Goal: Information Seeking & Learning: Learn about a topic

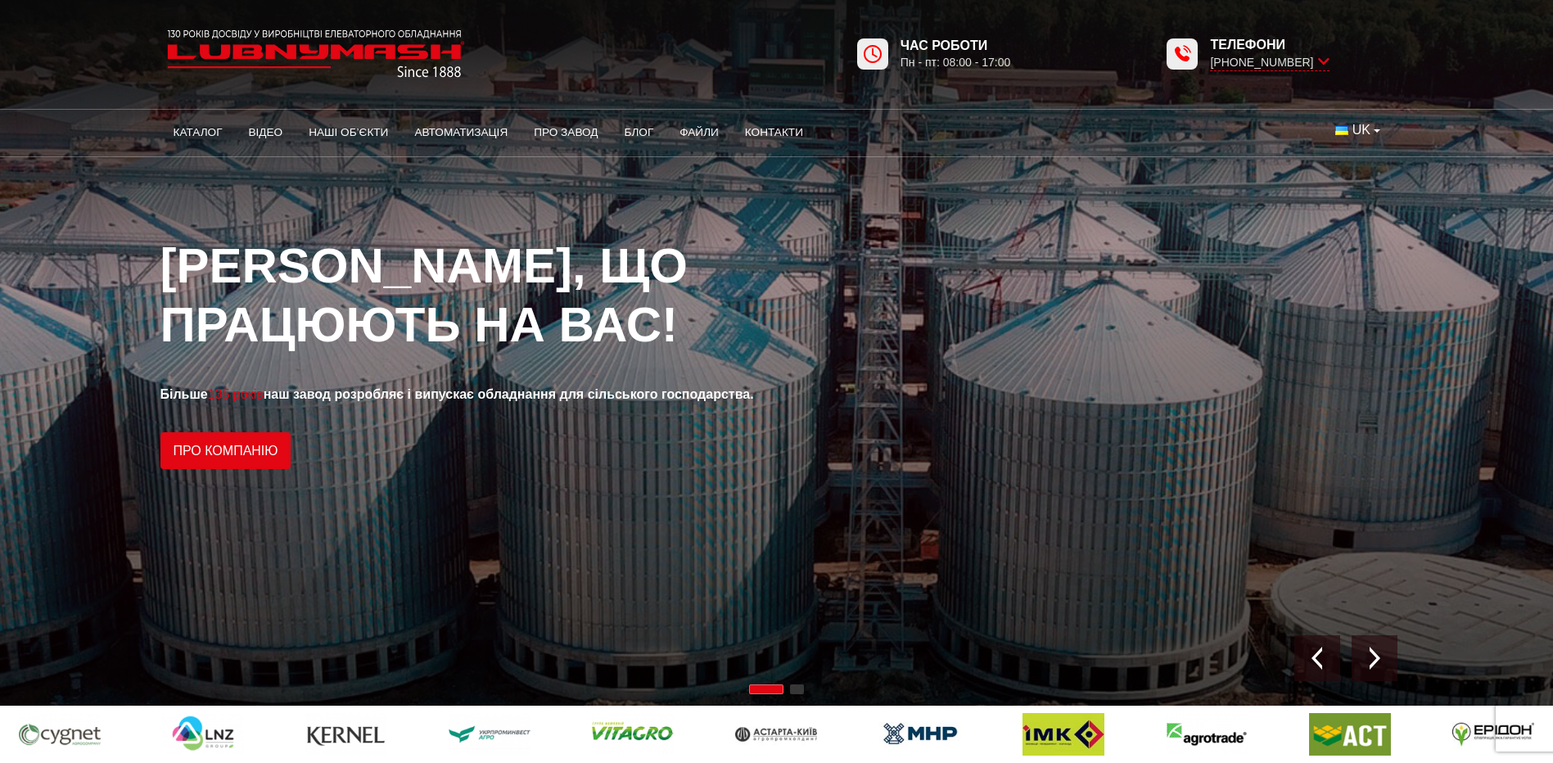
drag, startPoint x: 278, startPoint y: 2, endPoint x: 510, endPoint y: 10, distance: 232.7
click at [293, 10] on div "Час роботи Пн - пт: 08:00 - 17:00 Телефони +38 (050) 580 22 36" at bounding box center [777, 42] width 1258 height 84
drag, startPoint x: 768, startPoint y: 129, endPoint x: 799, endPoint y: 105, distance: 39.6
click at [768, 129] on link "Контакти" at bounding box center [774, 133] width 84 height 36
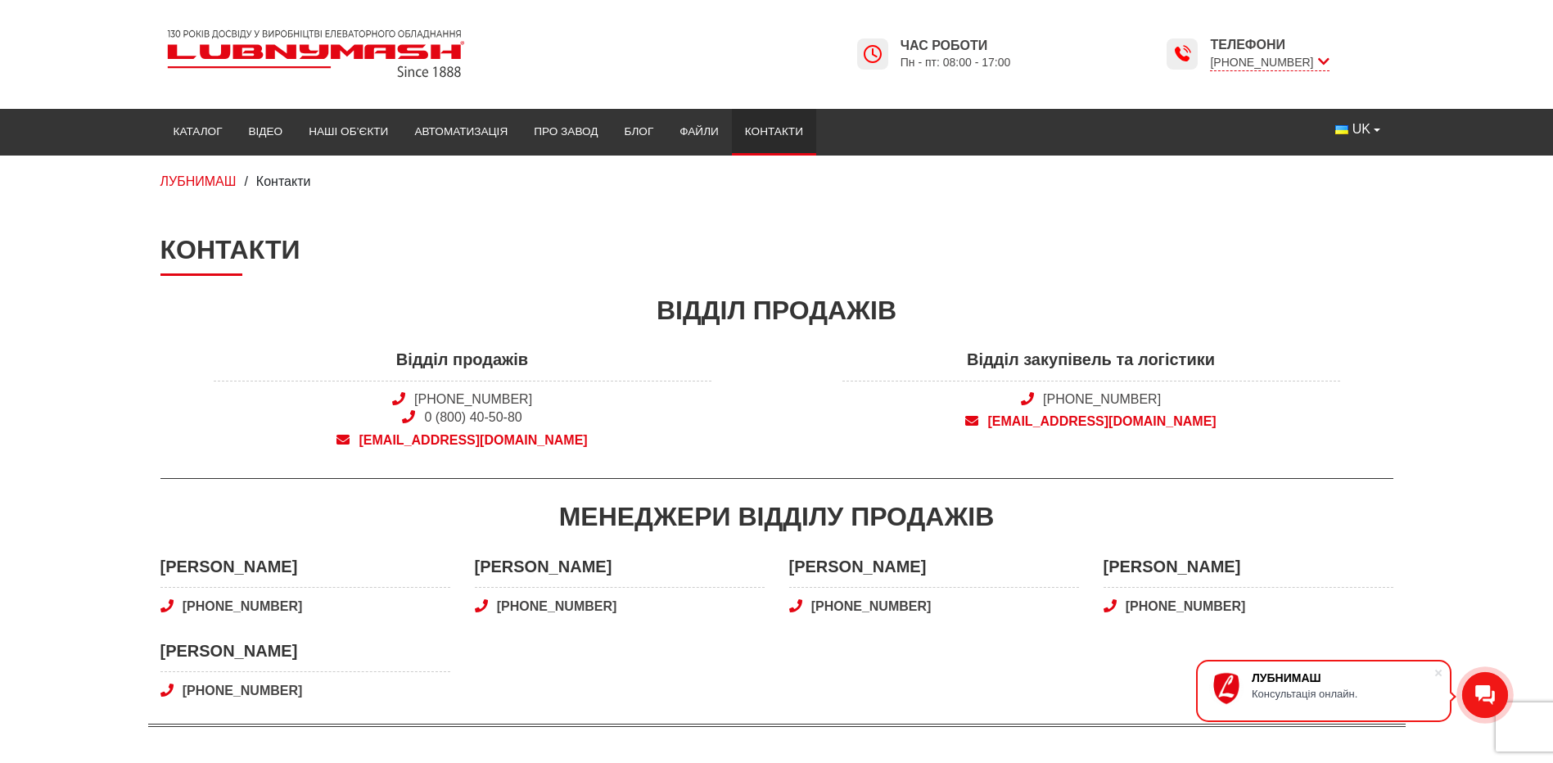
click at [1041, 425] on span "snab@lubnymash.com" at bounding box center [1092, 422] width 498 height 18
click at [247, 55] on img at bounding box center [315, 53] width 311 height 61
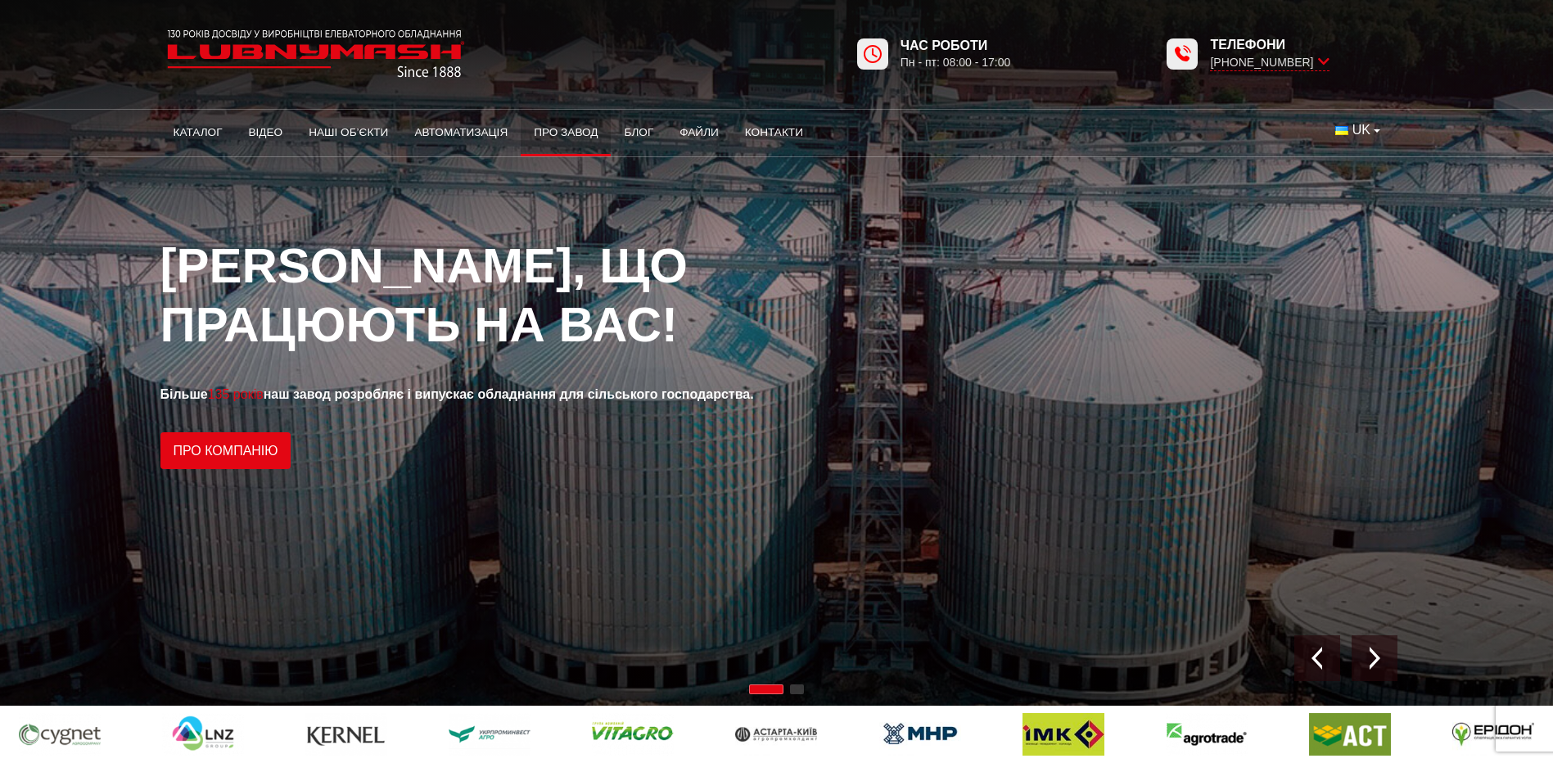
click at [567, 133] on link "Про завод" at bounding box center [566, 133] width 90 height 36
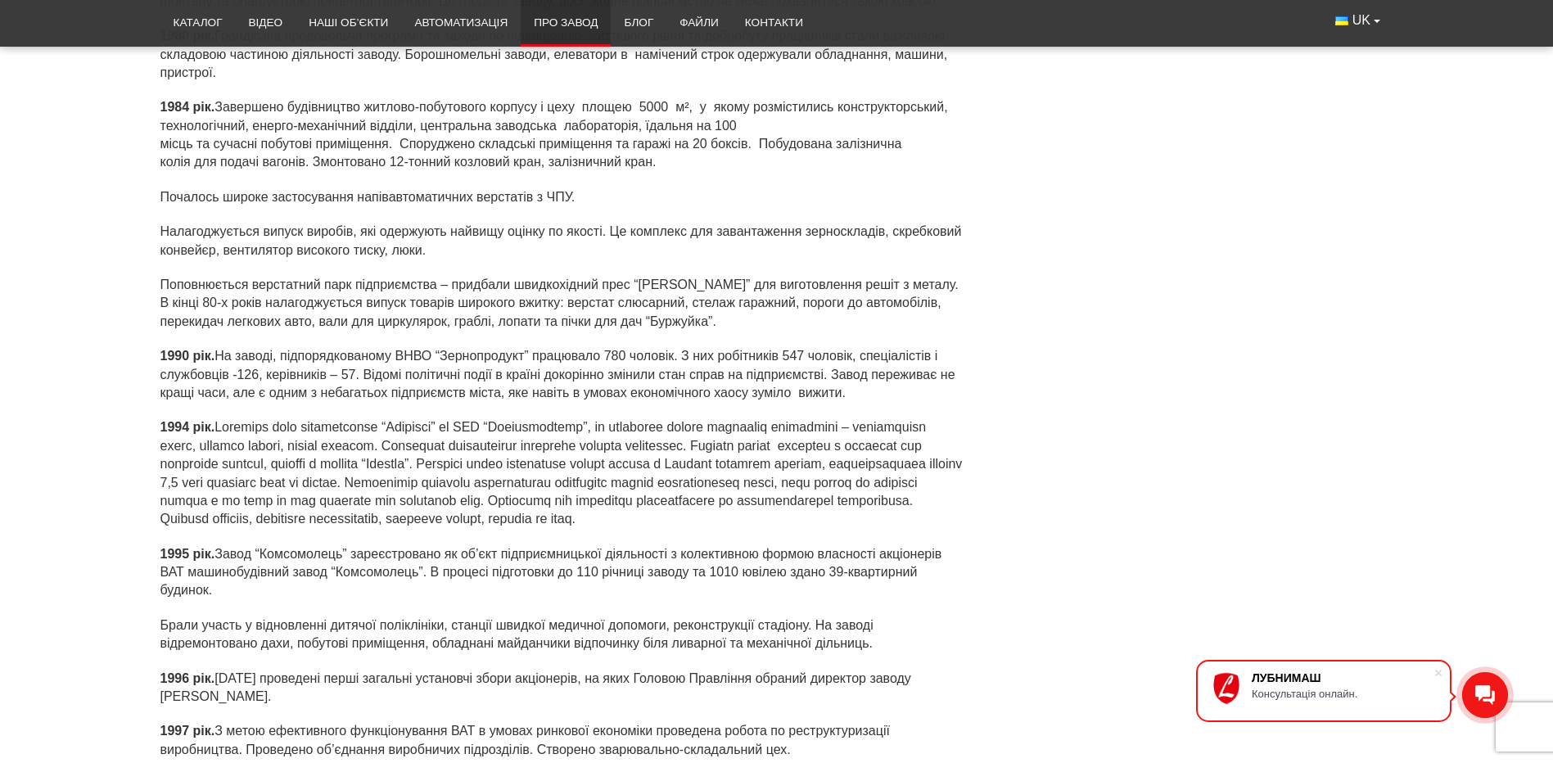
scroll to position [3848, 0]
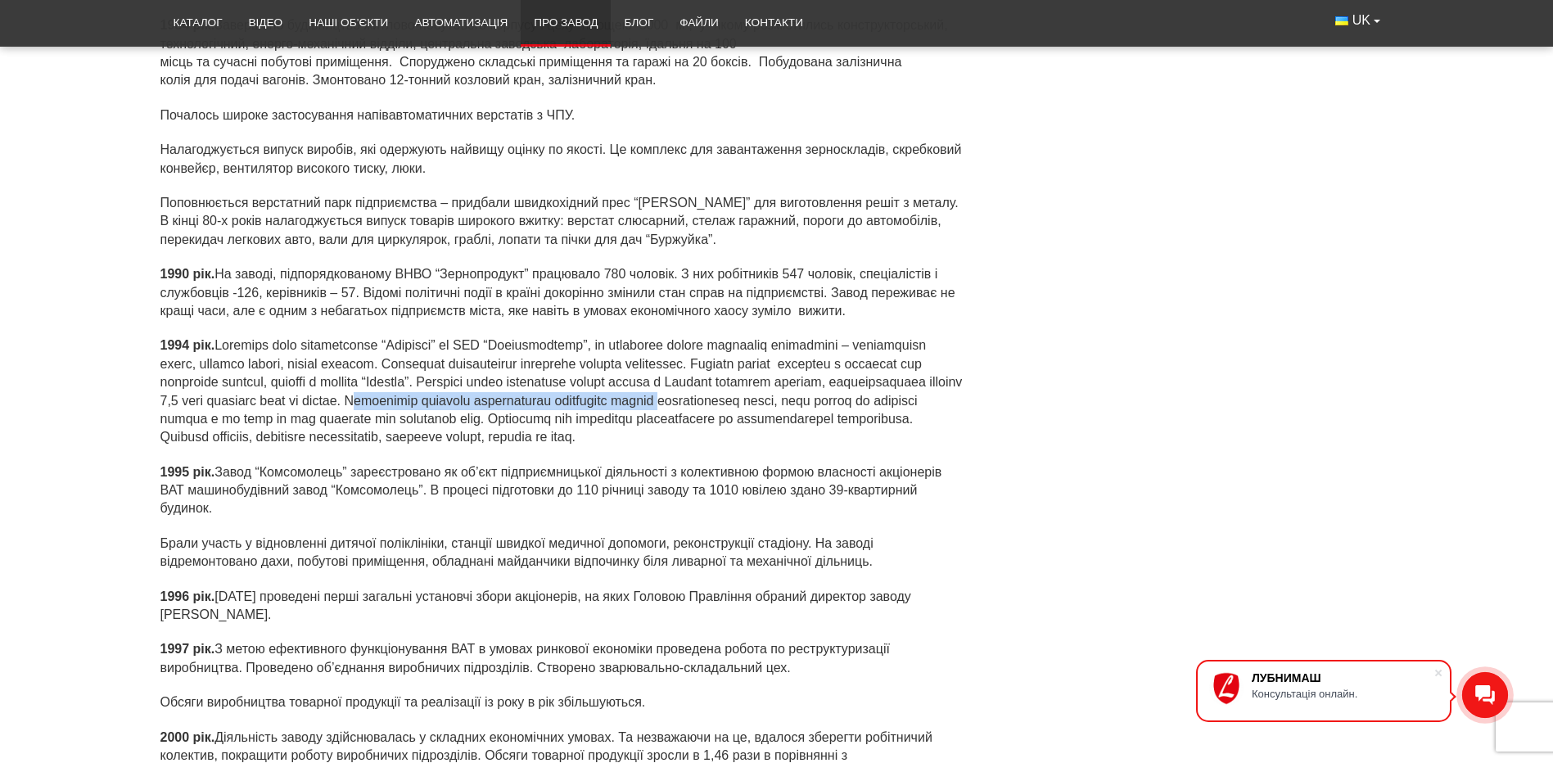
drag, startPoint x: 631, startPoint y: 195, endPoint x: 967, endPoint y: 197, distance: 335.7
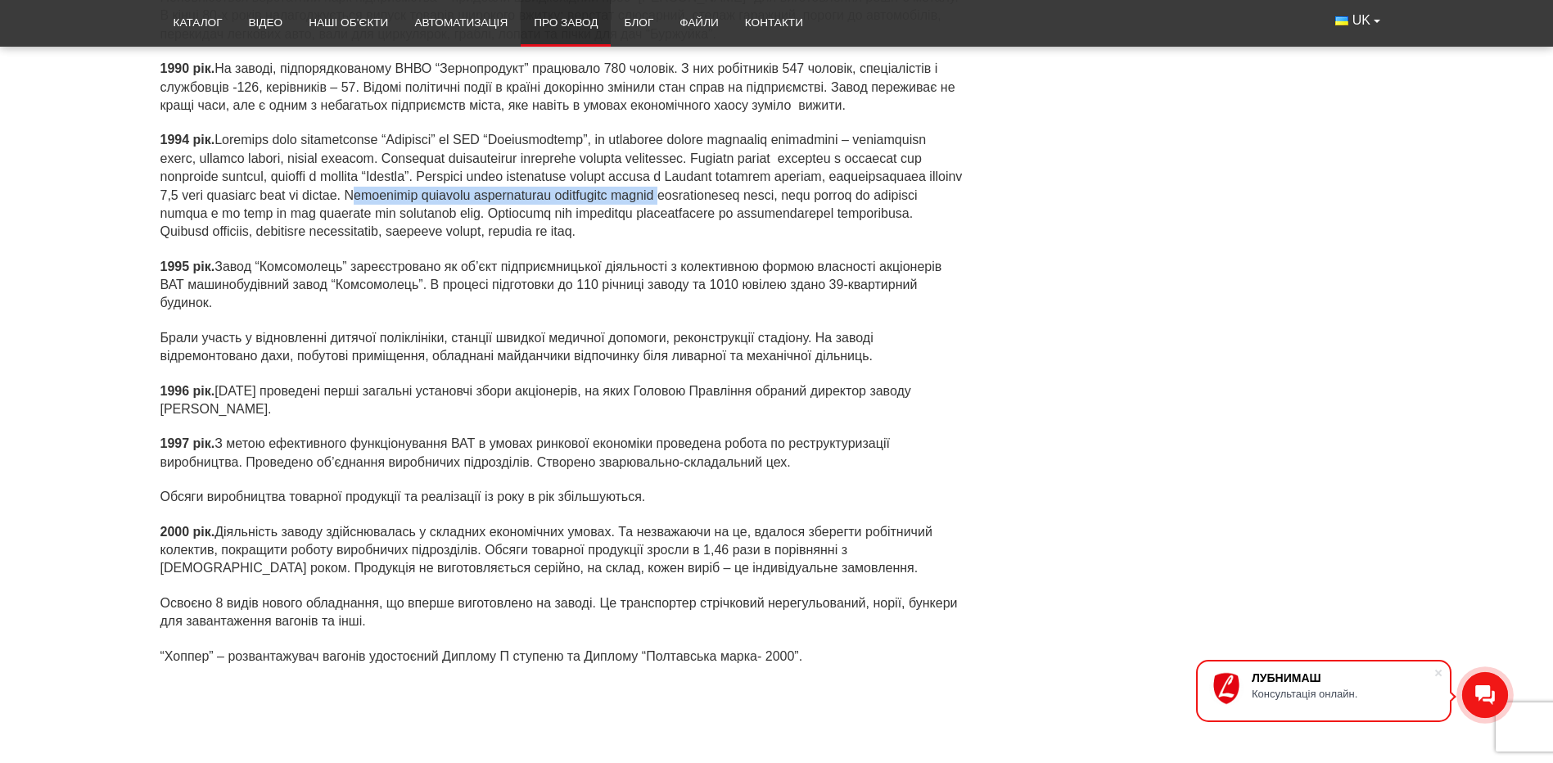
click at [967, 197] on div "1990 рік. На заводі, підпорядкованому ВНВО “Зернопродукт” працювало 780 чоловік…" at bounding box center [776, 371] width 1233 height 622
drag, startPoint x: 967, startPoint y: 197, endPoint x: 864, endPoint y: 221, distance: 106.0
click at [864, 221] on p "1994 рік." at bounding box center [562, 186] width 805 height 110
click at [451, 403] on p "1996 рік. [DATE] проведені перші загальні установчі збори акціонерів, на яких Г…" at bounding box center [562, 400] width 805 height 37
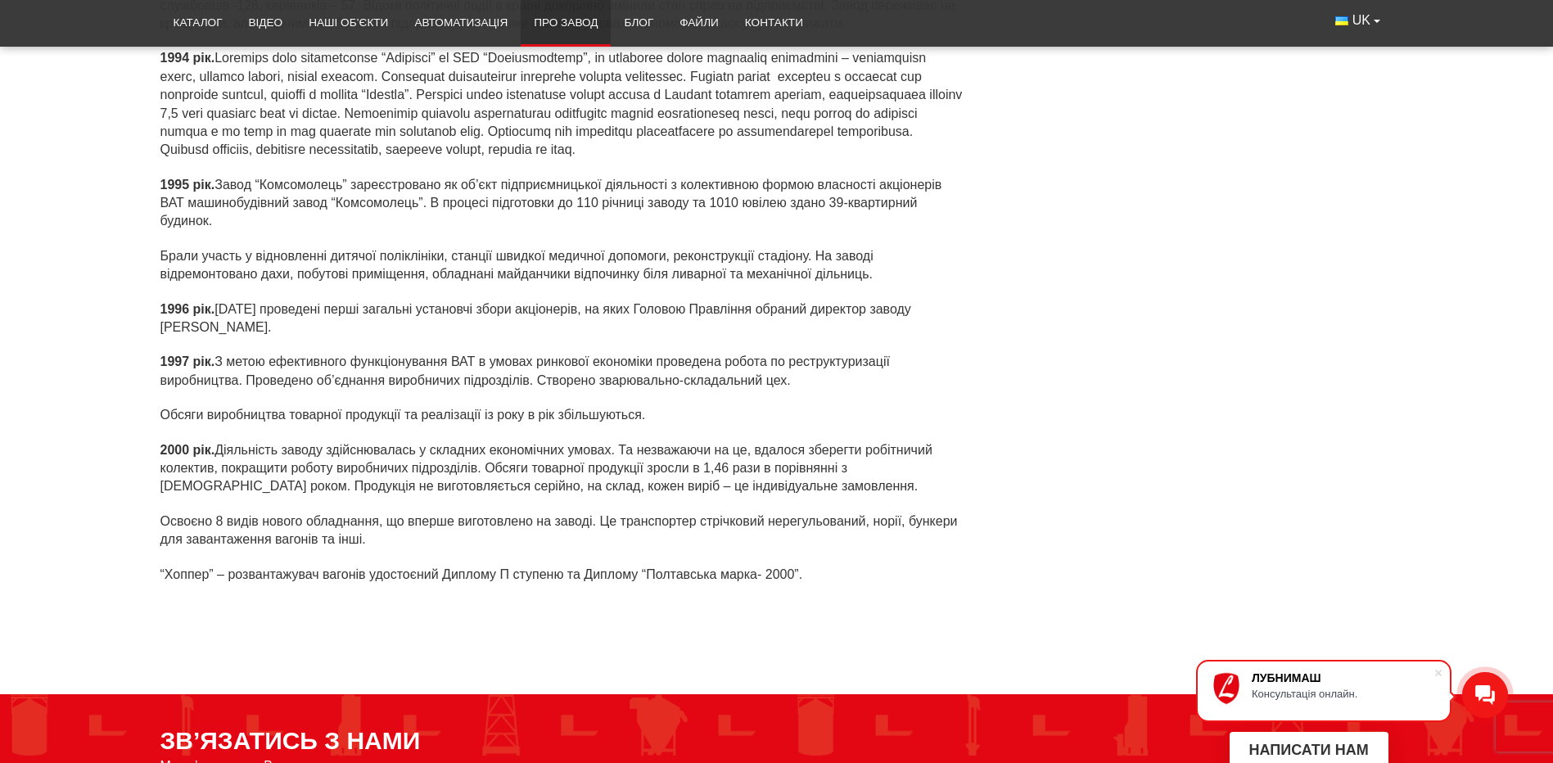
scroll to position [4012, 0]
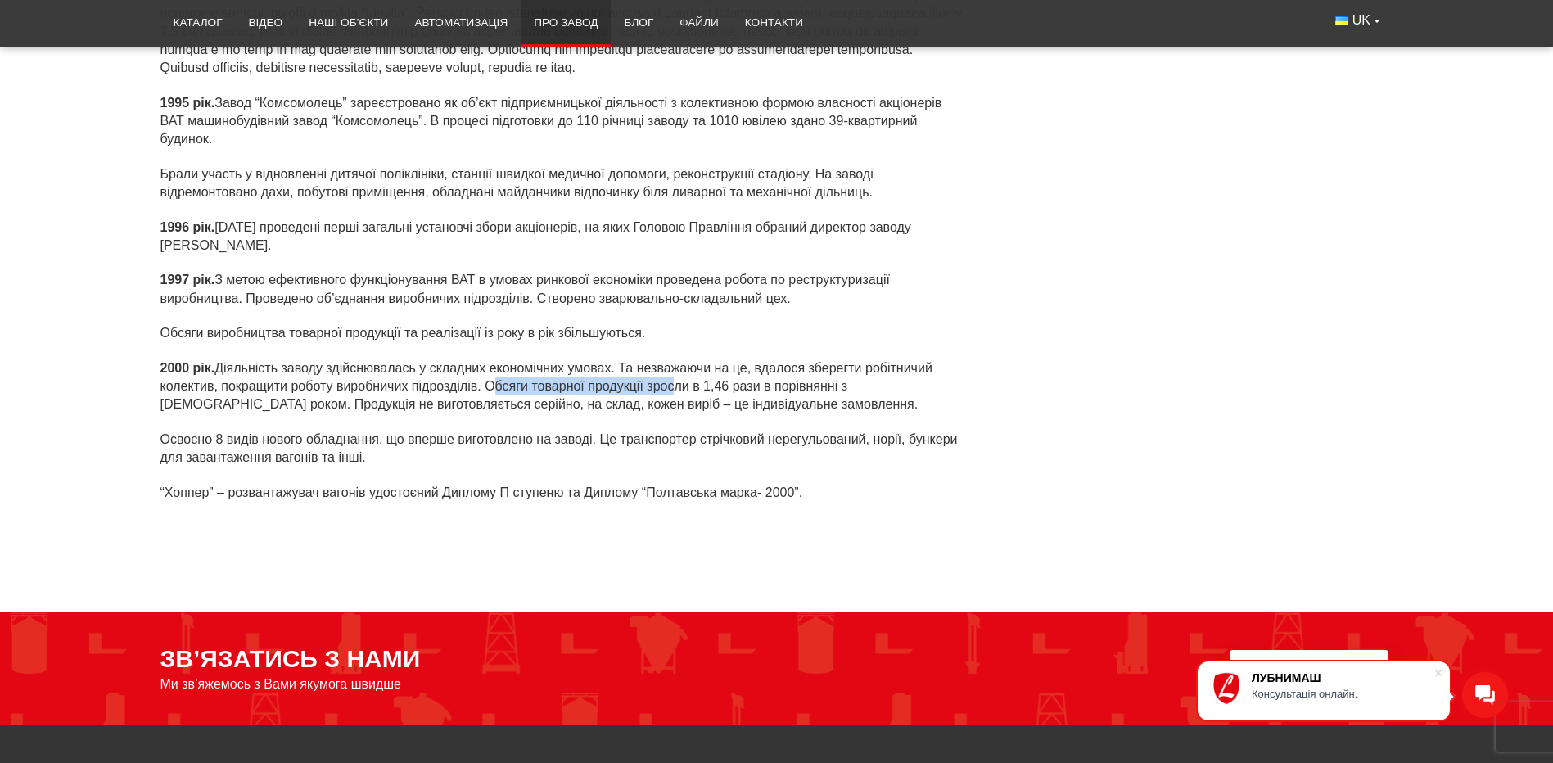
drag, startPoint x: 486, startPoint y: 389, endPoint x: 666, endPoint y: 385, distance: 179.4
click at [666, 385] on p "2000 рік. Діяльність заводу здійснювалась у складних економічних умовах. Та нез…" at bounding box center [562, 386] width 805 height 55
drag, startPoint x: 666, startPoint y: 385, endPoint x: 793, endPoint y: 384, distance: 126.9
click at [794, 384] on p "2000 рік. Діяльність заводу здійснювалась у складних економічних умовах. Та нез…" at bounding box center [562, 386] width 805 height 55
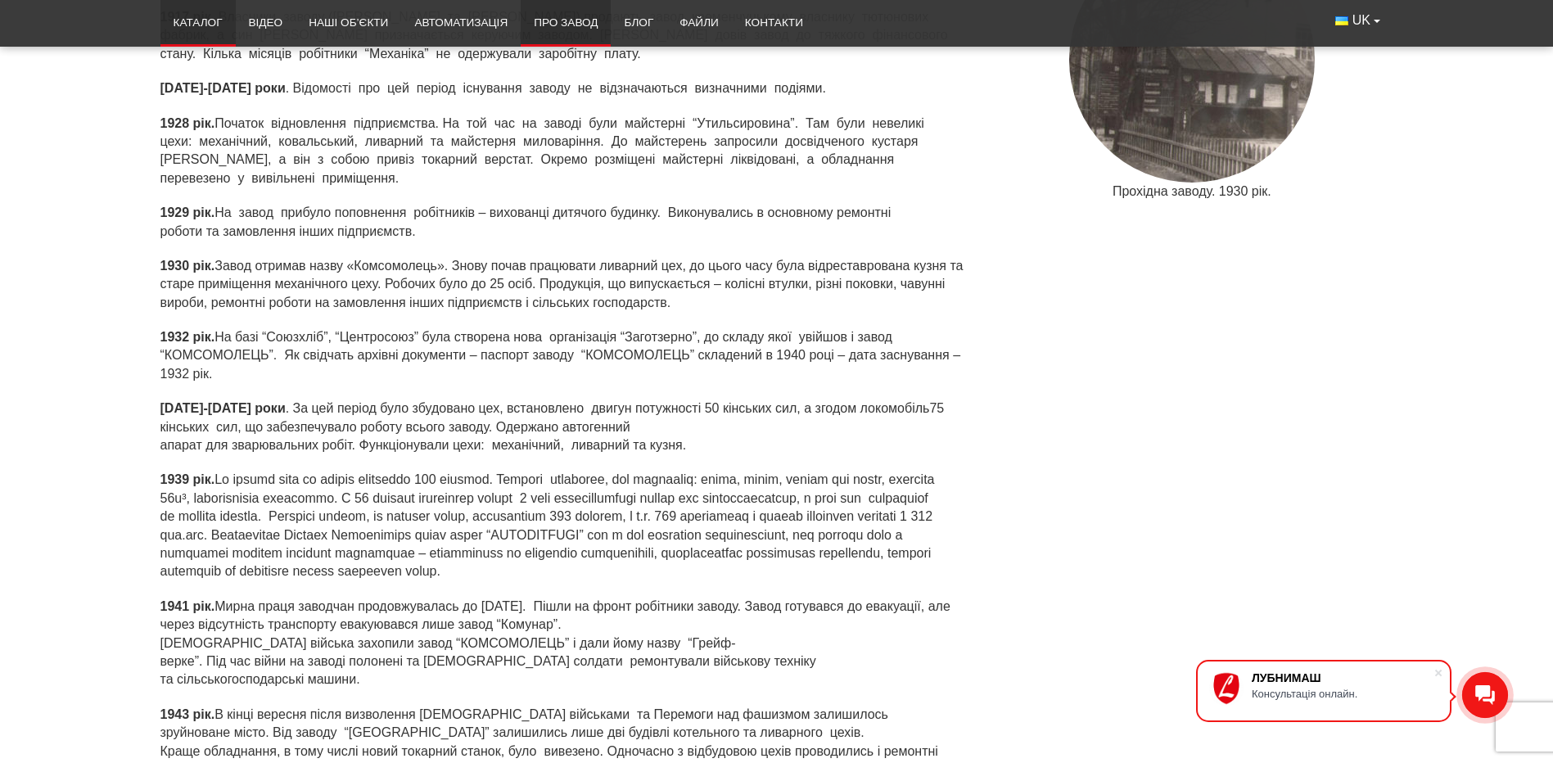
scroll to position [983, 0]
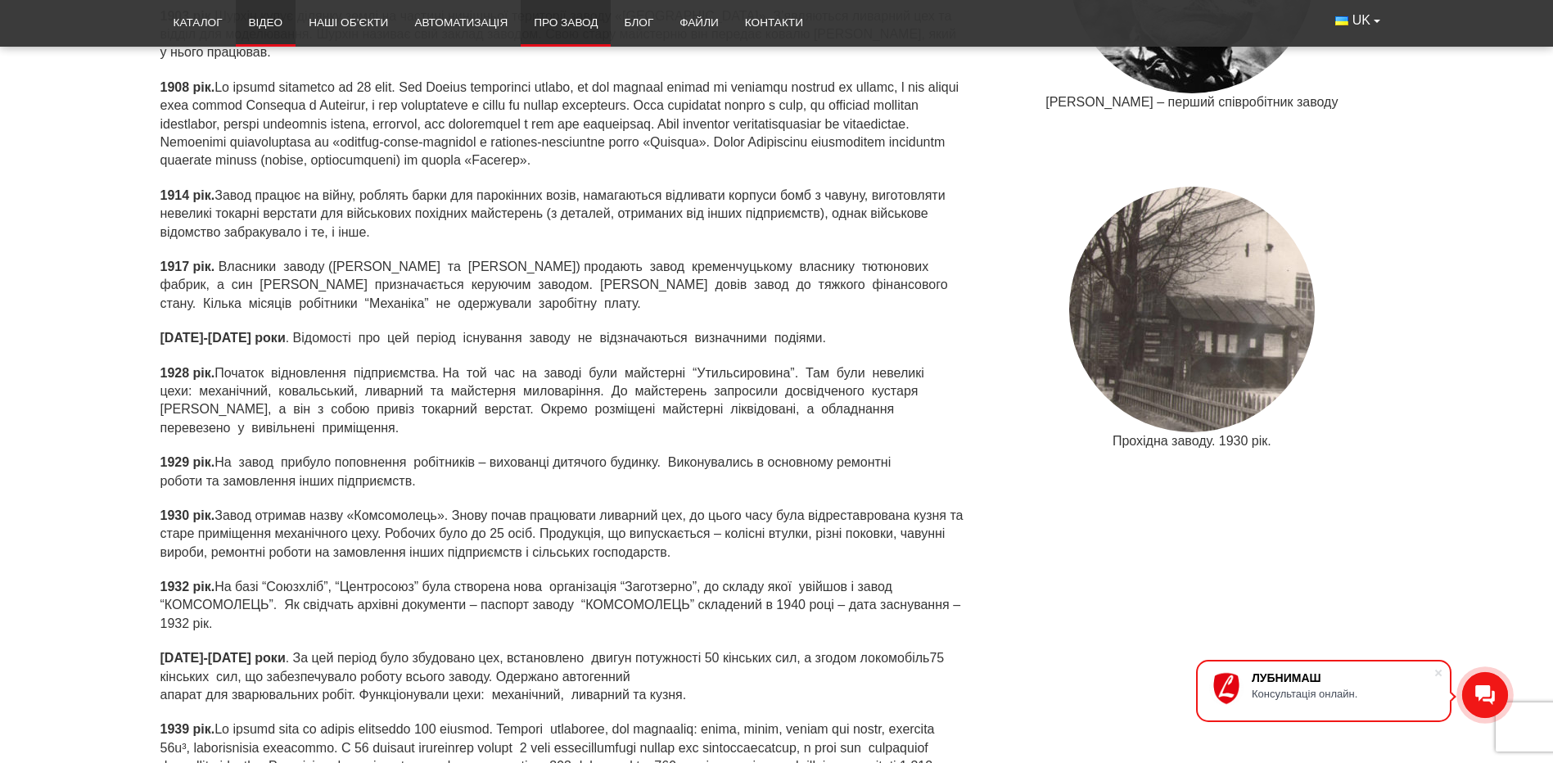
click at [264, 29] on link "Відео" at bounding box center [266, 23] width 61 height 36
